Goal: Navigation & Orientation: Find specific page/section

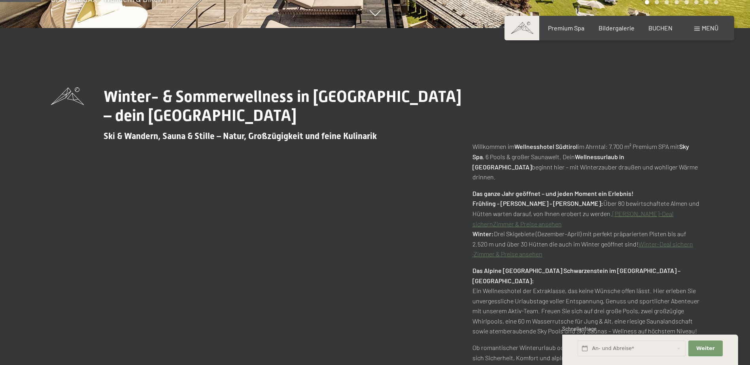
scroll to position [356, 0]
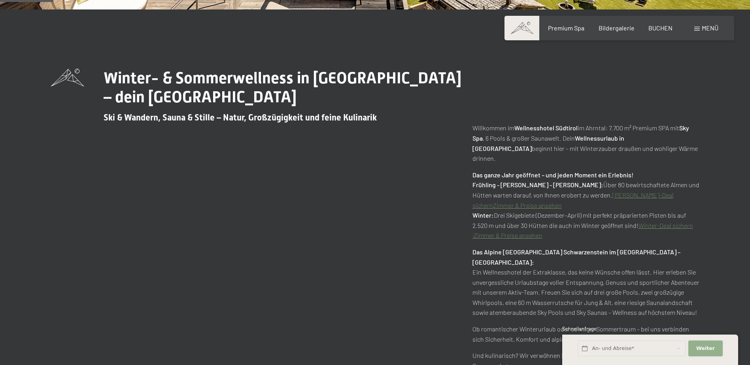
click at [707, 345] on button "Weiter Adressfelder ausblenden" at bounding box center [705, 349] width 34 height 16
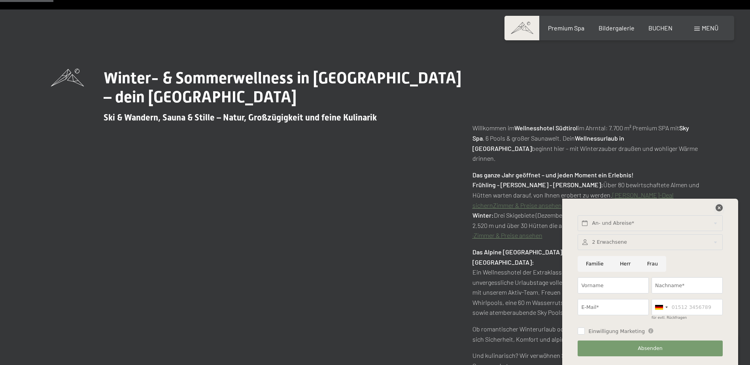
click at [716, 206] on icon at bounding box center [718, 207] width 7 height 7
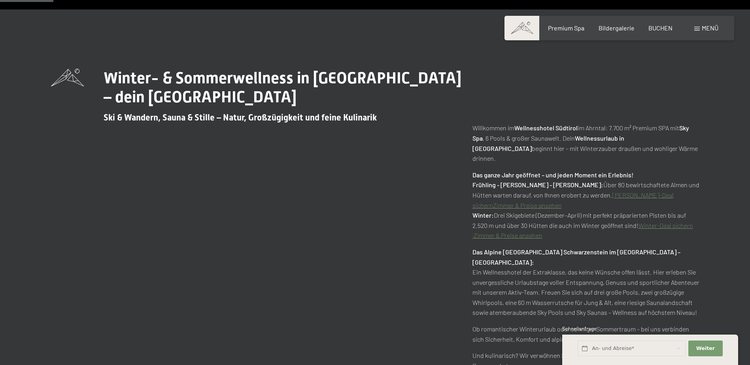
click at [369, 274] on div "Winter- & Sommerwellness in [GEOGRAPHIC_DATA] – dein [GEOGRAPHIC_DATA] Ski & Wa…" at bounding box center [375, 235] width 648 height 332
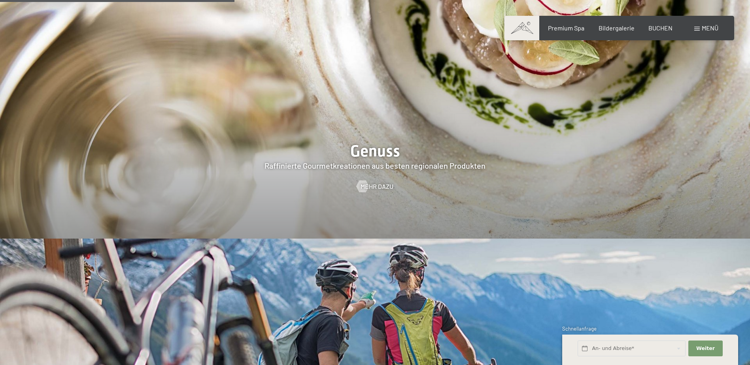
scroll to position [1423, 0]
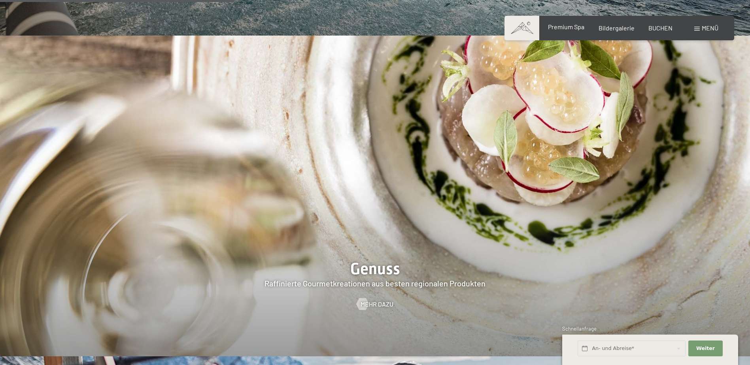
click at [569, 26] on span "Premium Spa" at bounding box center [566, 27] width 36 height 8
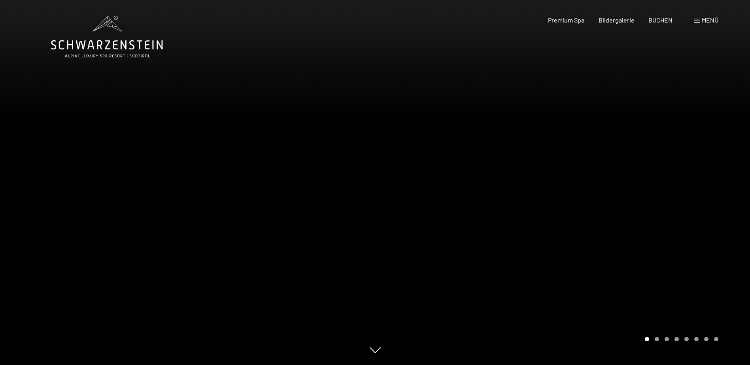
click at [432, 153] on div at bounding box center [562, 182] width 375 height 365
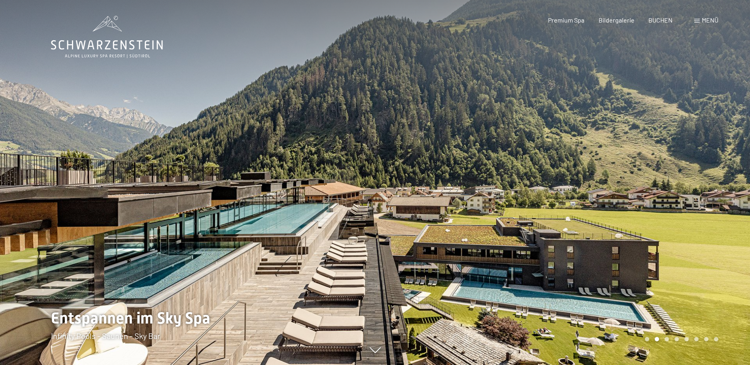
click at [721, 208] on div at bounding box center [562, 182] width 375 height 365
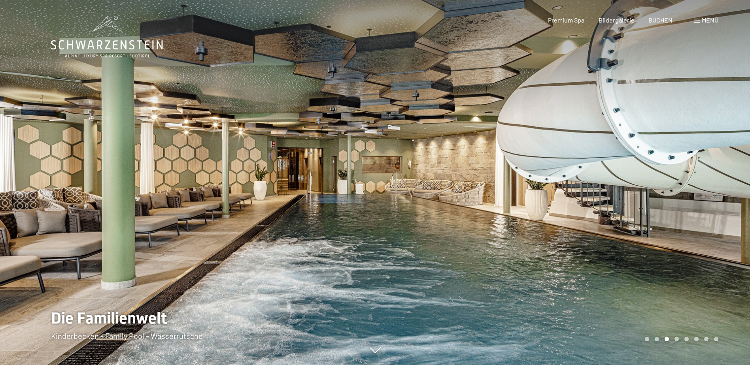
click at [493, 130] on div at bounding box center [562, 182] width 375 height 365
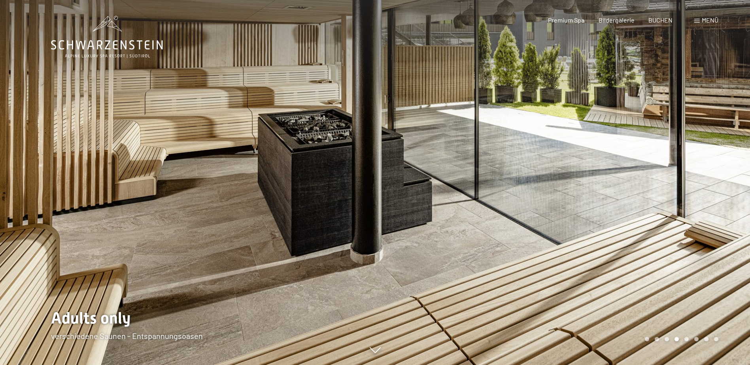
click at [493, 130] on div at bounding box center [562, 182] width 375 height 365
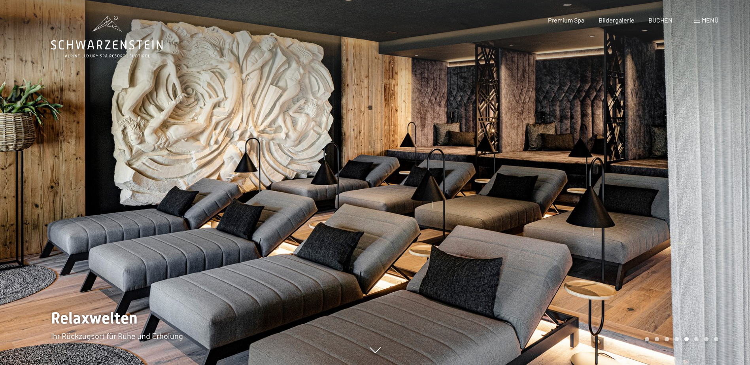
click at [493, 130] on div at bounding box center [562, 182] width 375 height 365
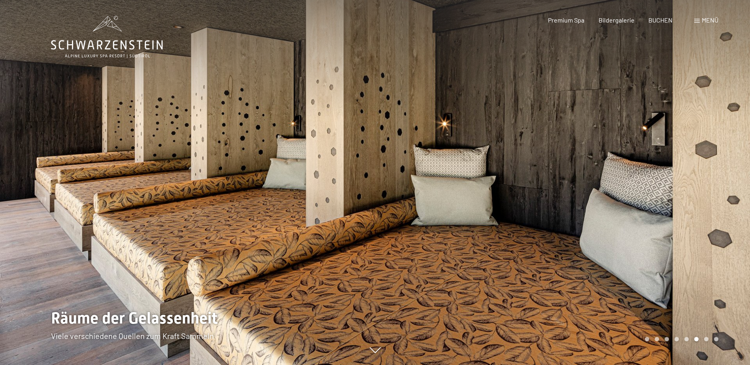
click at [493, 130] on div at bounding box center [562, 182] width 375 height 365
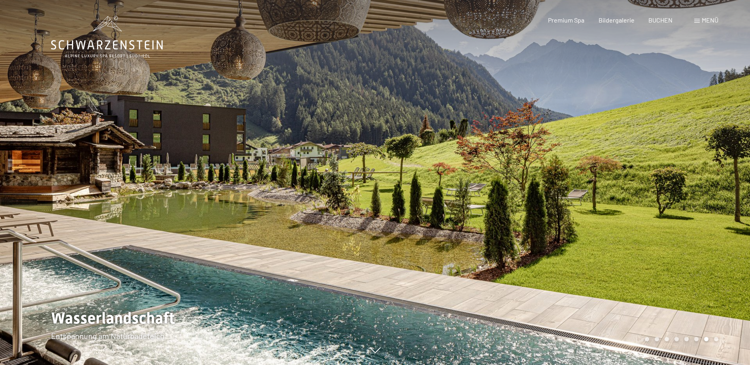
click at [493, 130] on div at bounding box center [562, 182] width 375 height 365
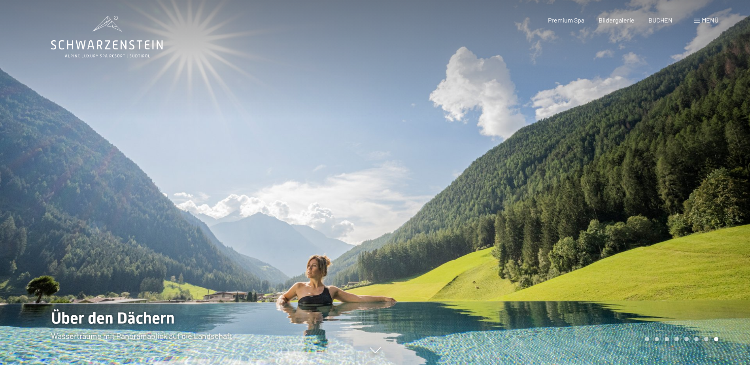
click at [493, 130] on div at bounding box center [562, 182] width 375 height 365
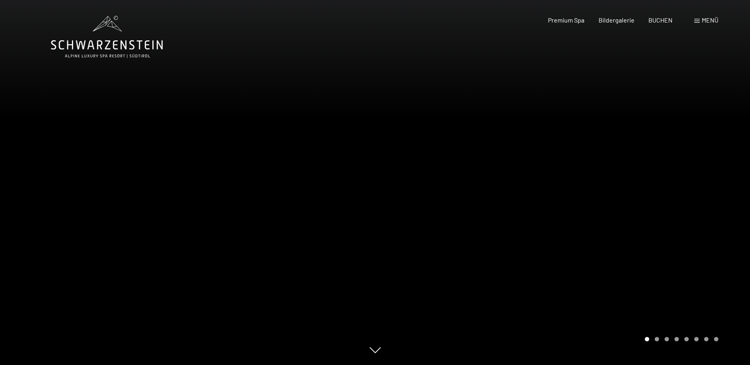
click at [493, 130] on div at bounding box center [562, 182] width 375 height 365
